Goal: Transaction & Acquisition: Purchase product/service

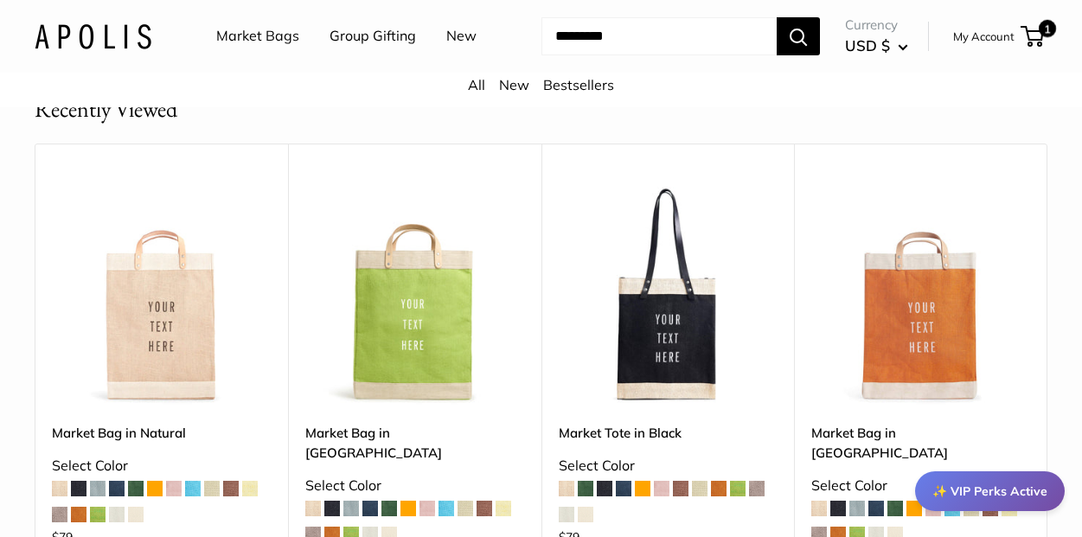
scroll to position [1152, 0]
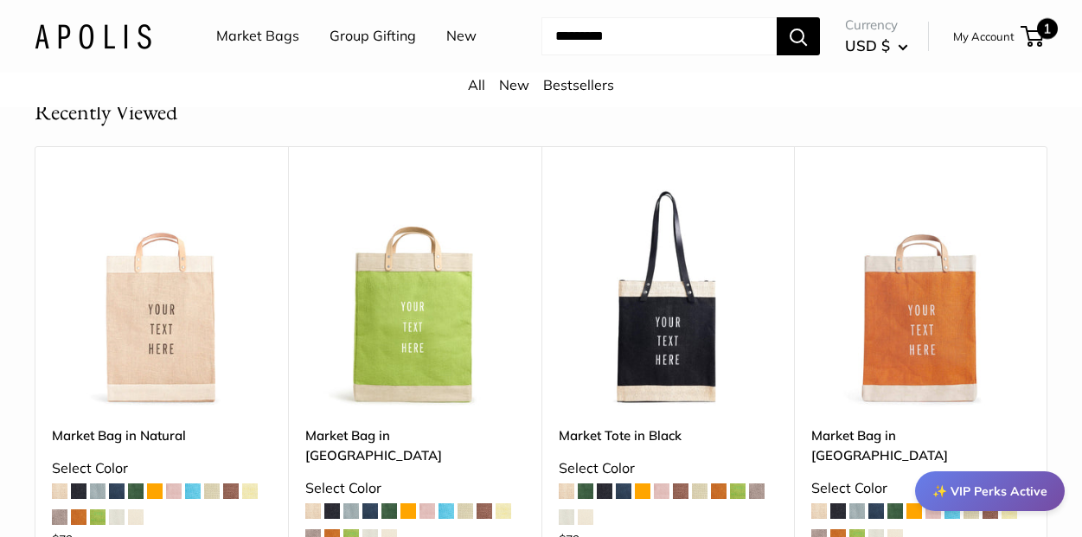
click at [1042, 24] on span "1" at bounding box center [1047, 28] width 21 height 21
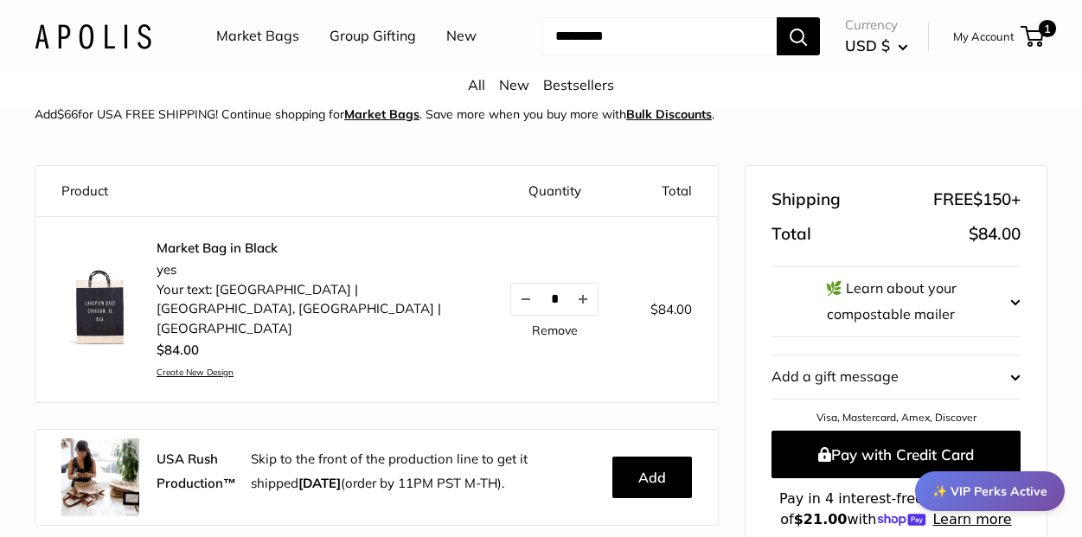
scroll to position [227, 0]
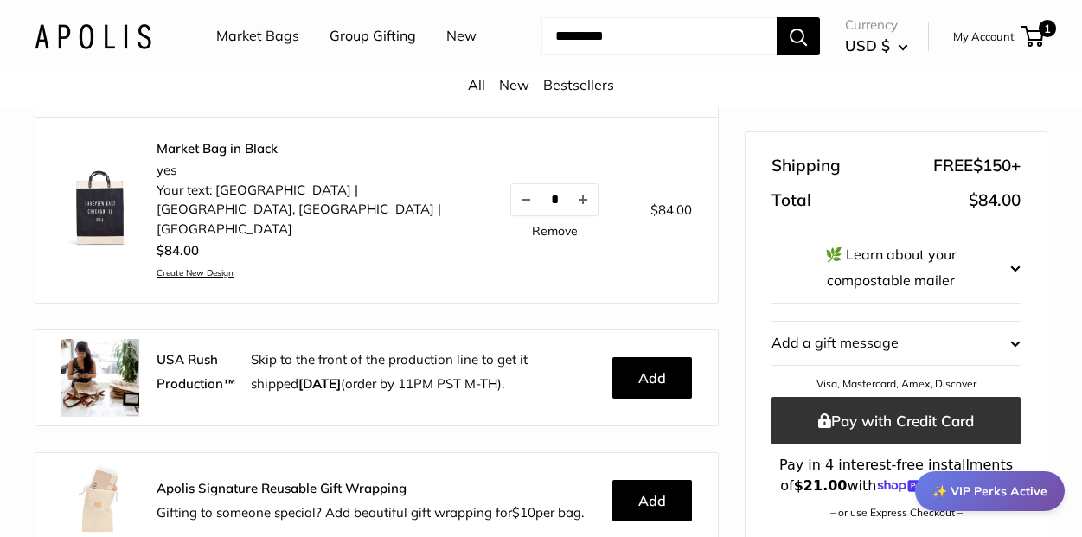
click at [886, 413] on button "Pay with Credit Card" at bounding box center [896, 421] width 249 height 48
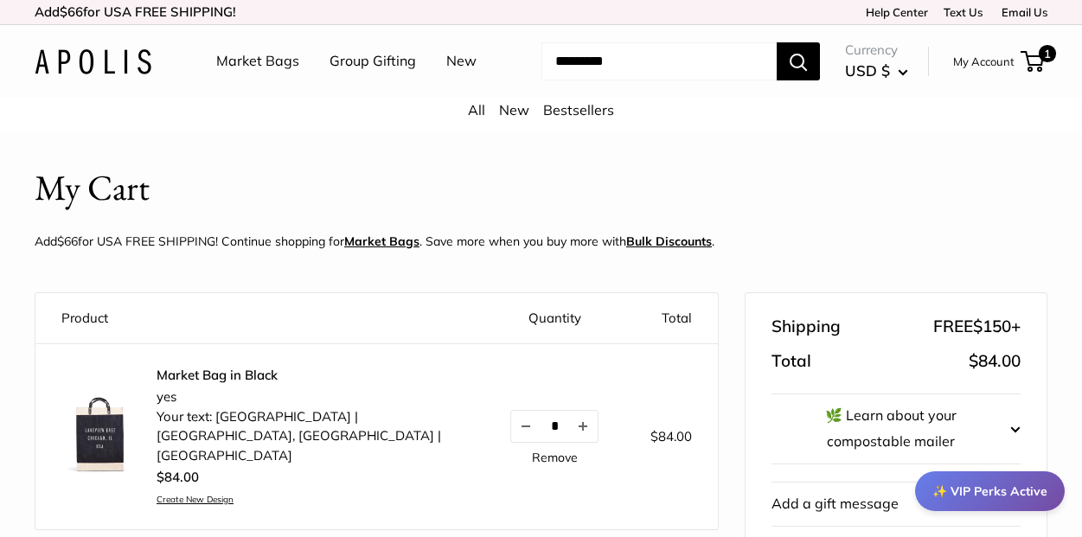
scroll to position [492, 0]
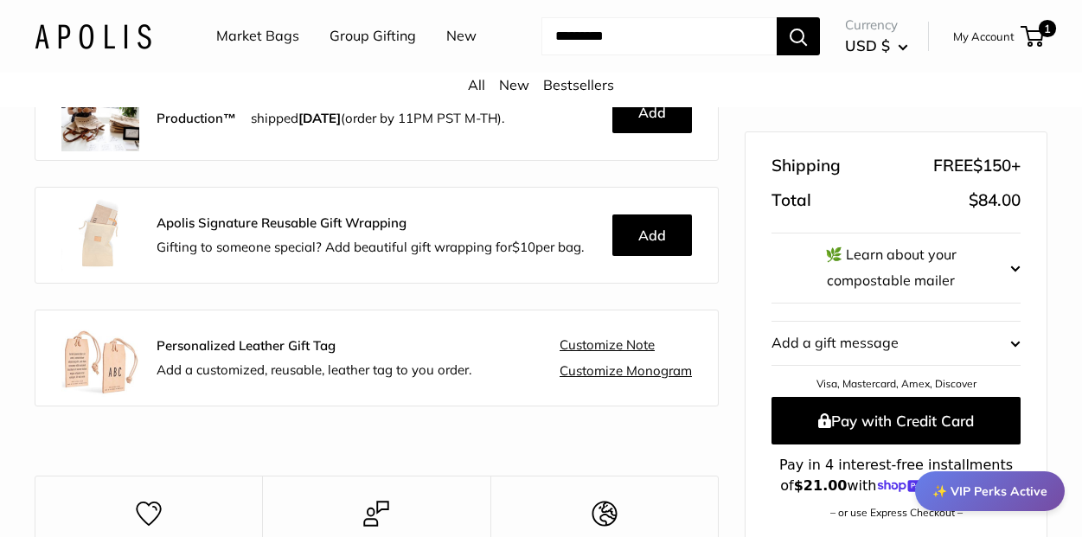
click at [779, 526] on shopify-apple-pay-button at bounding box center [776, 534] width 3 height 17
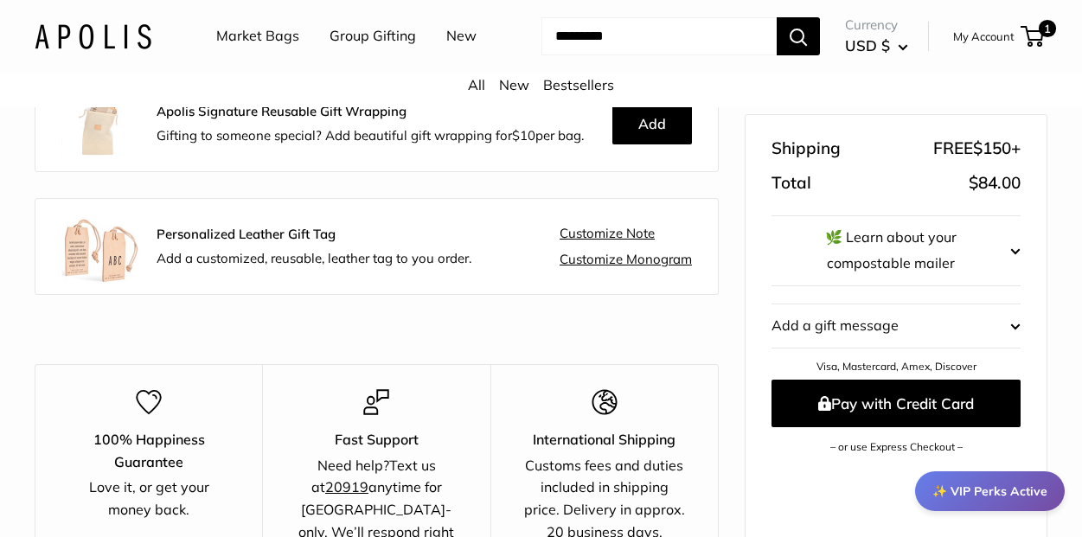
scroll to position [0, 0]
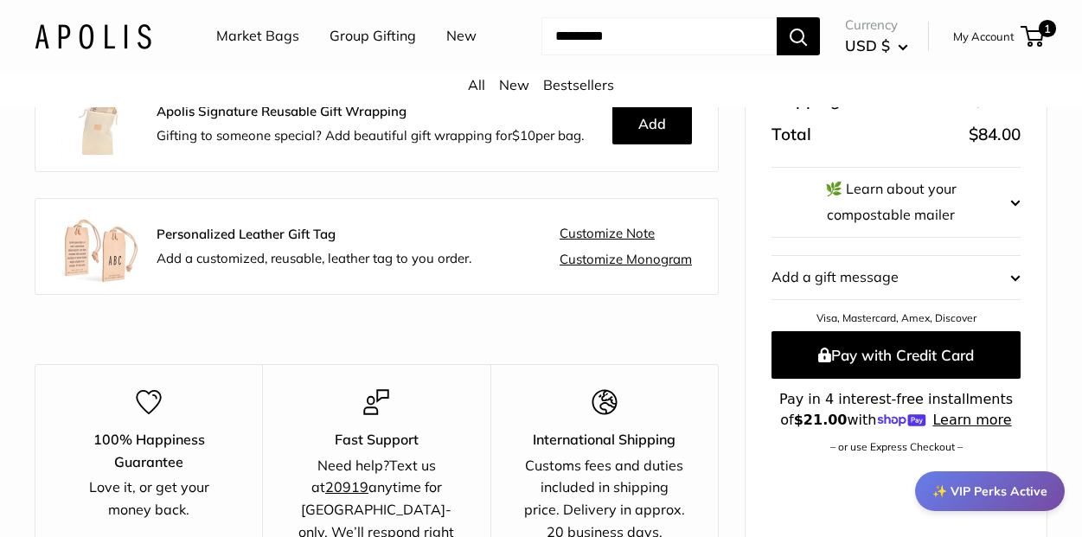
click at [779, 460] on shopify-apple-pay-button at bounding box center [776, 468] width 3 height 17
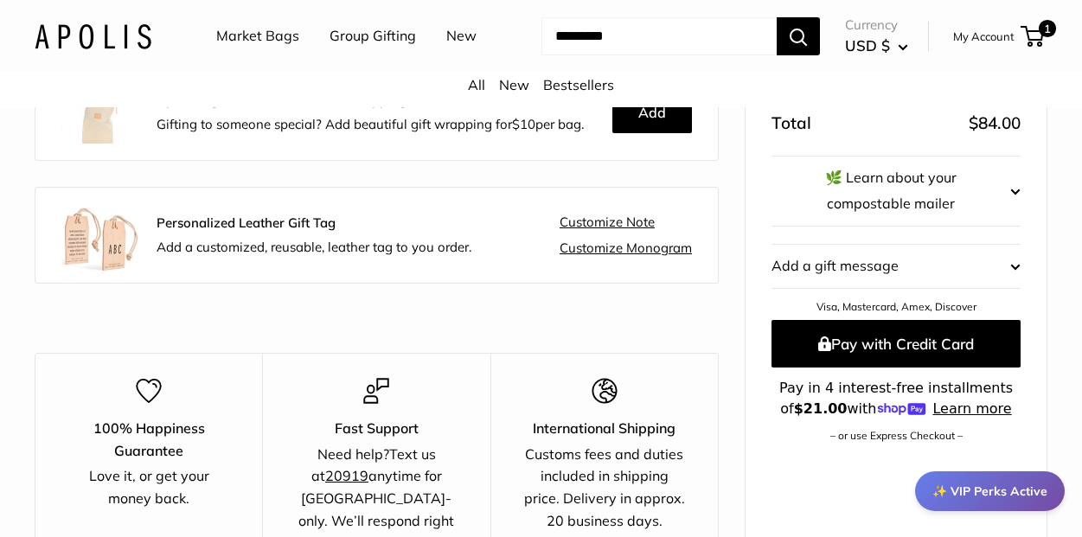
scroll to position [610, 0]
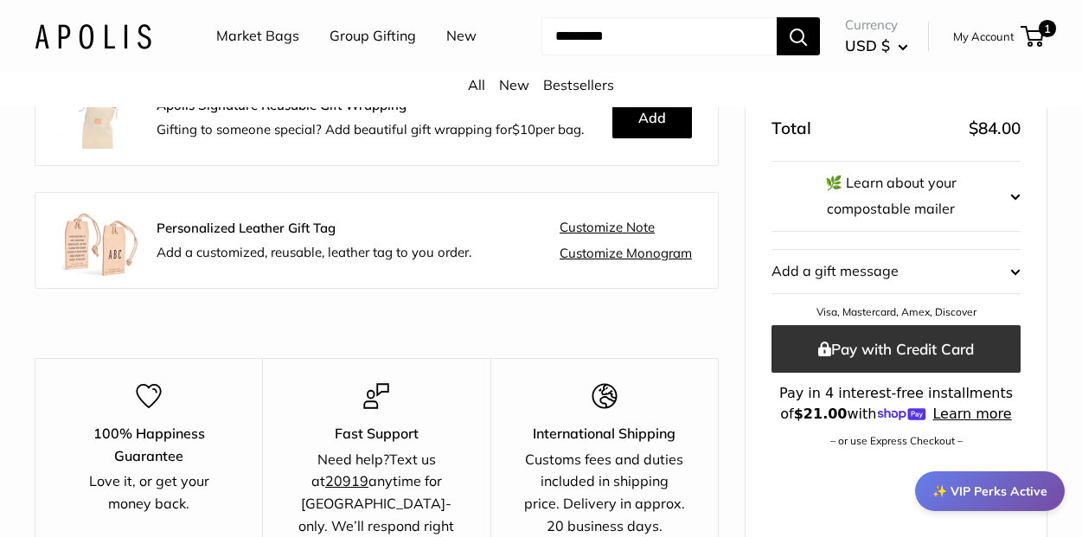
click at [834, 325] on button "Pay with Credit Card" at bounding box center [896, 349] width 249 height 48
